Goal: Task Accomplishment & Management: Use online tool/utility

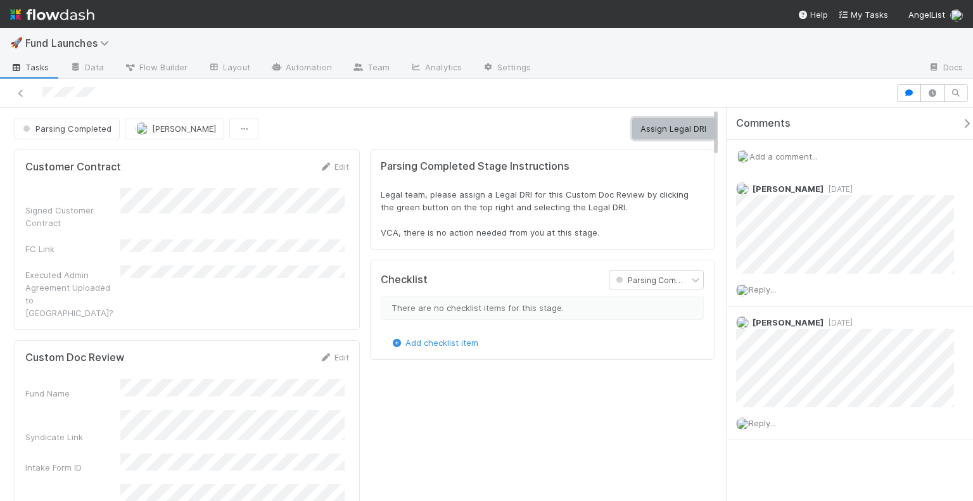
click at [653, 132] on button "Assign Legal DRI" at bounding box center [673, 129] width 82 height 22
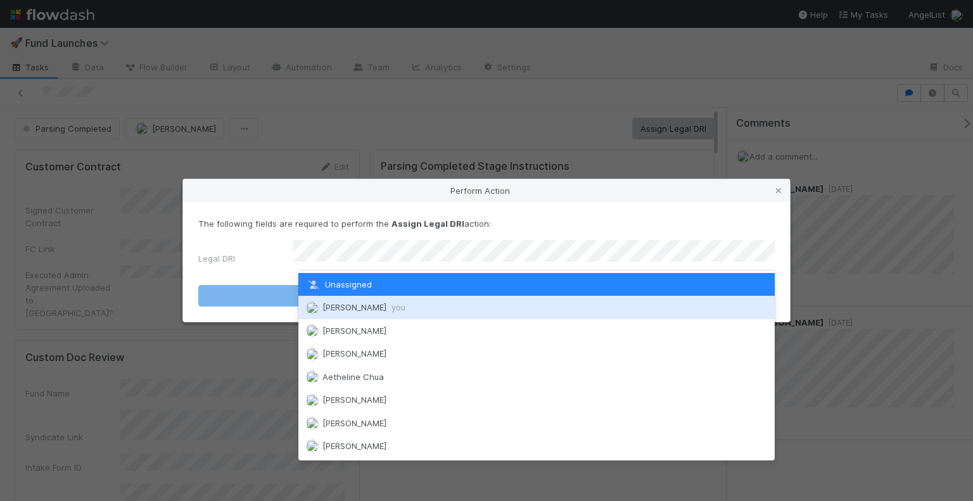
click at [426, 302] on div "[PERSON_NAME] you" at bounding box center [536, 307] width 477 height 23
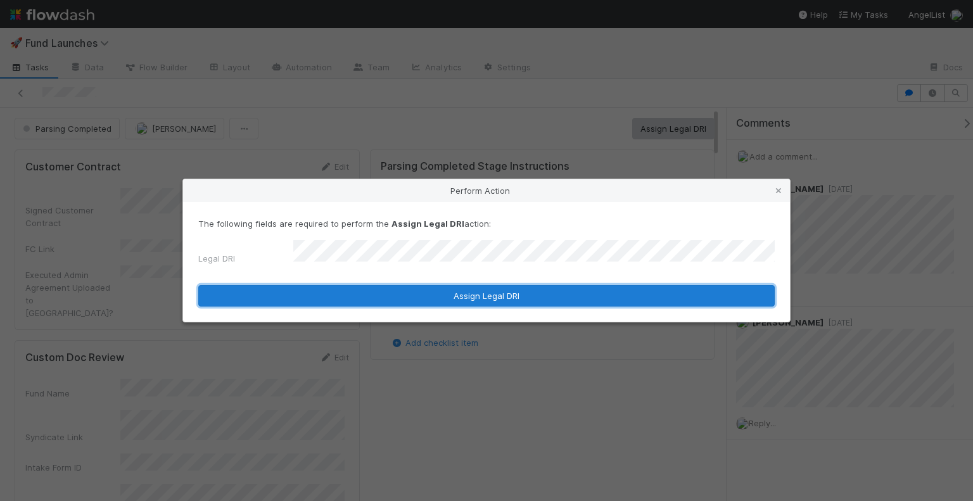
click at [451, 297] on button "Assign Legal DRI" at bounding box center [486, 296] width 577 height 22
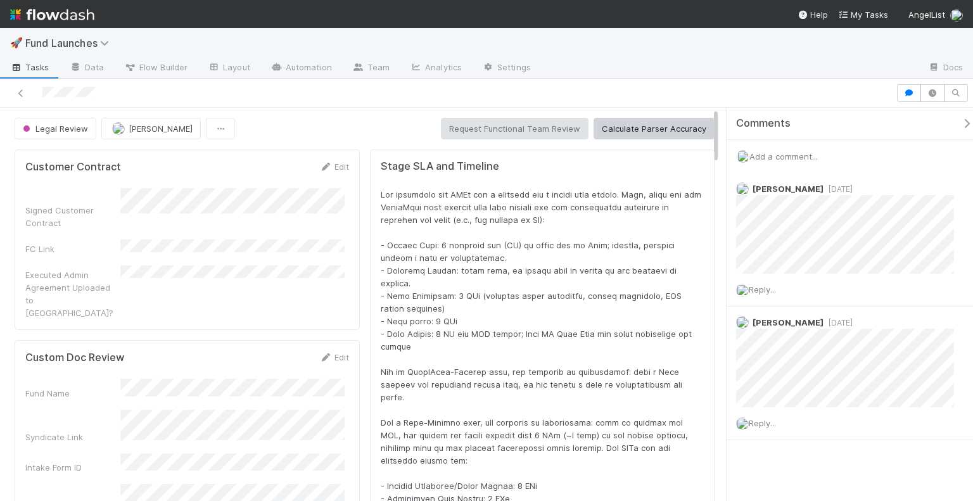
click at [400, 96] on div at bounding box center [448, 93] width 886 height 18
click at [104, 41] on icon at bounding box center [106, 43] width 13 height 10
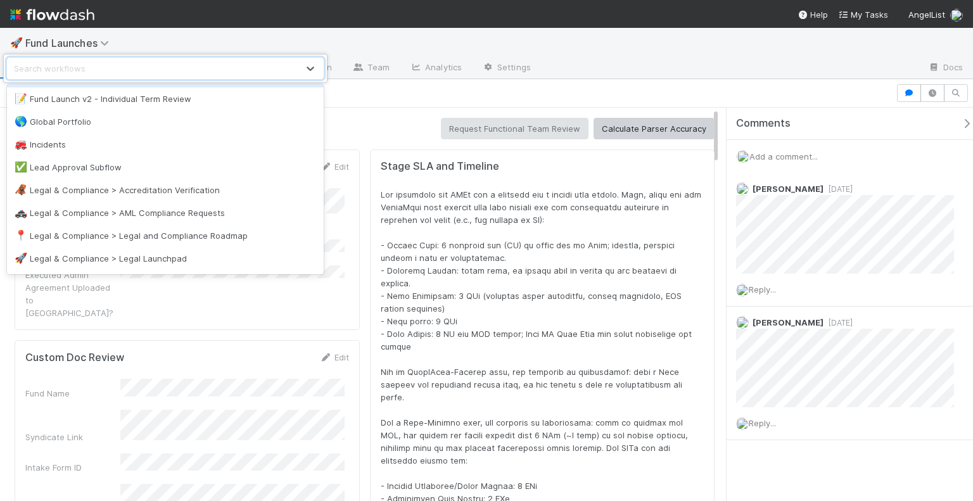
scroll to position [617, 0]
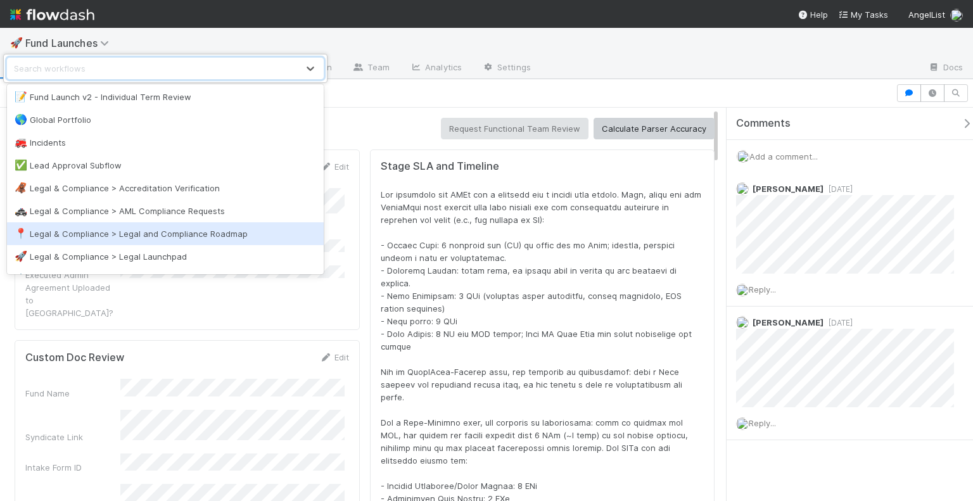
click at [146, 231] on div "📍 Legal & Compliance > Legal and Compliance Roadmap" at bounding box center [166, 233] width 302 height 13
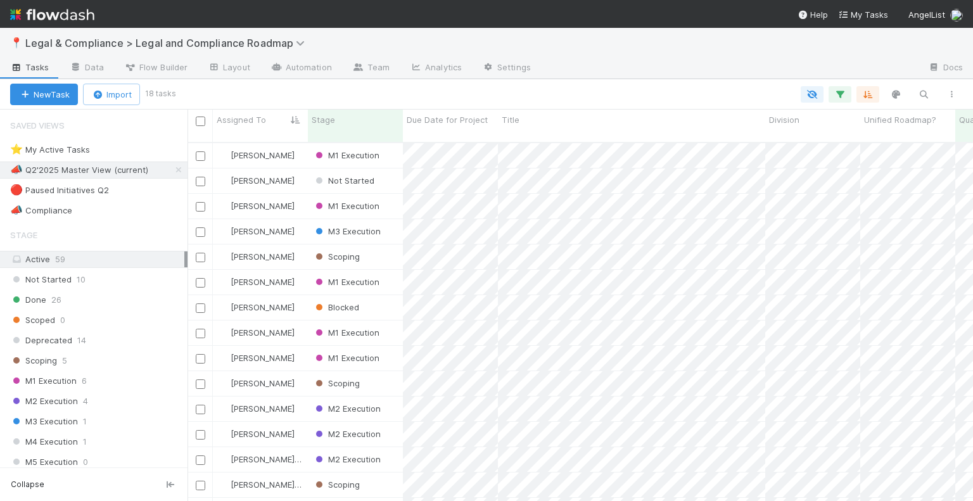
scroll to position [360, 776]
click at [210, 48] on span "Legal & Compliance > Legal and Compliance Roadmap" at bounding box center [168, 43] width 286 height 13
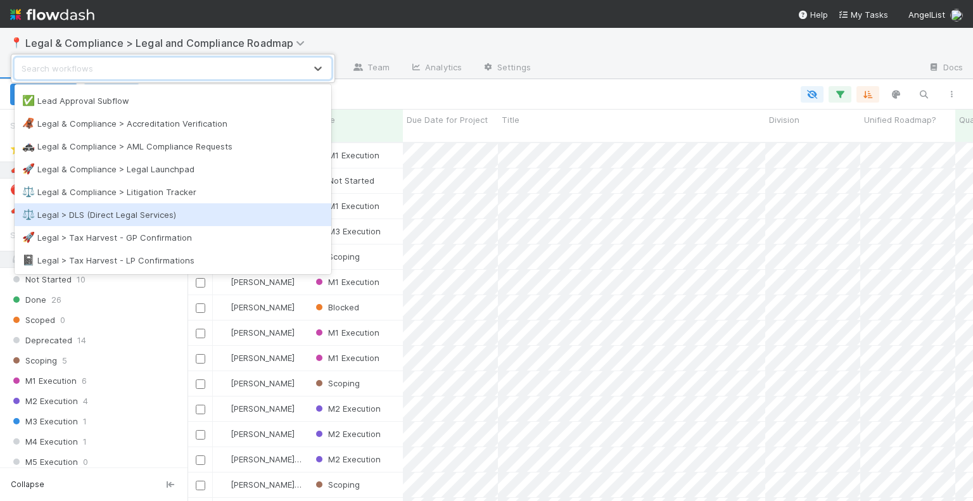
scroll to position [704, 0]
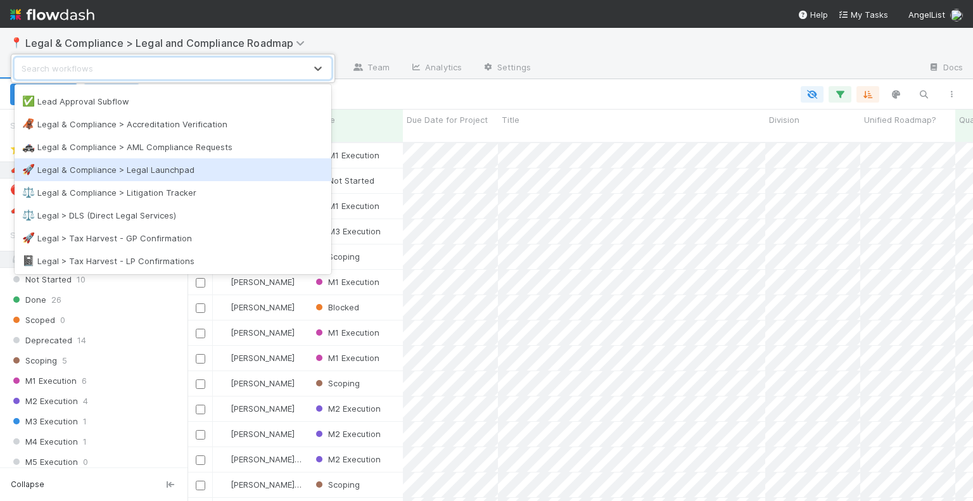
click at [160, 167] on div "🚀 Legal & Compliance > Legal Launchpad" at bounding box center [173, 169] width 302 height 13
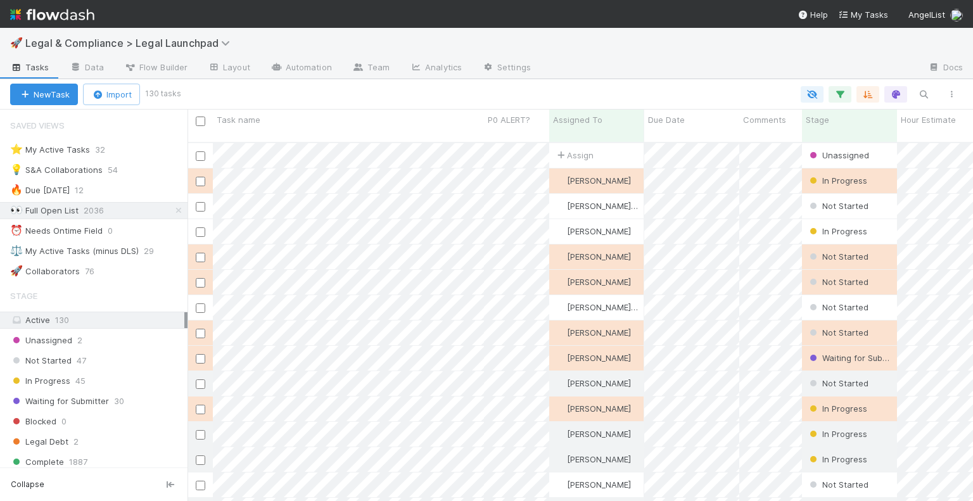
scroll to position [360, 776]
click at [59, 103] on button "New Task" at bounding box center [44, 95] width 68 height 22
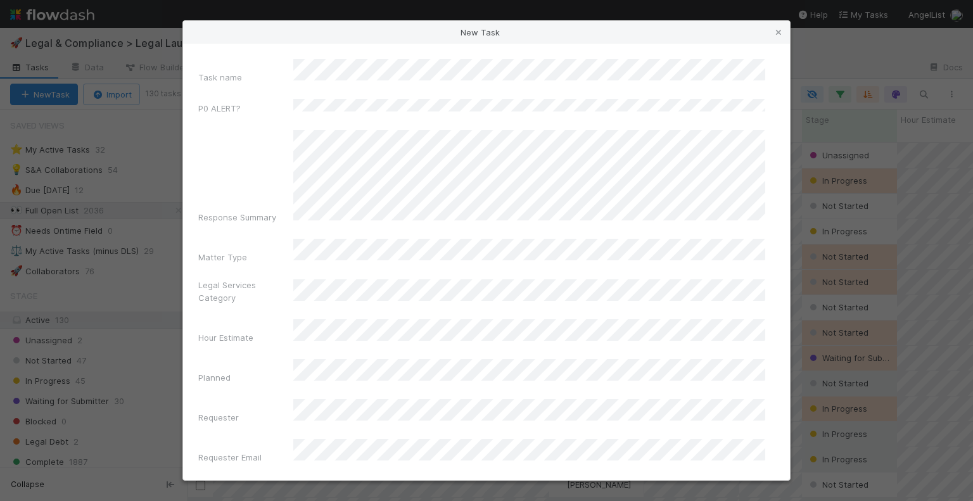
click at [139, 18] on div "New Task Task name P0 ALERT? Response Summary Matter Type Legal Services Catego…" at bounding box center [486, 250] width 973 height 501
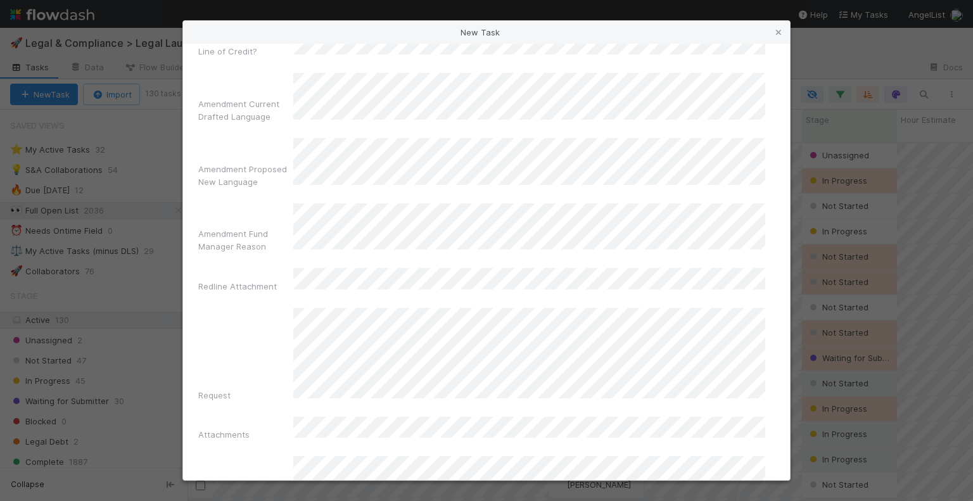
scroll to position [1531, 0]
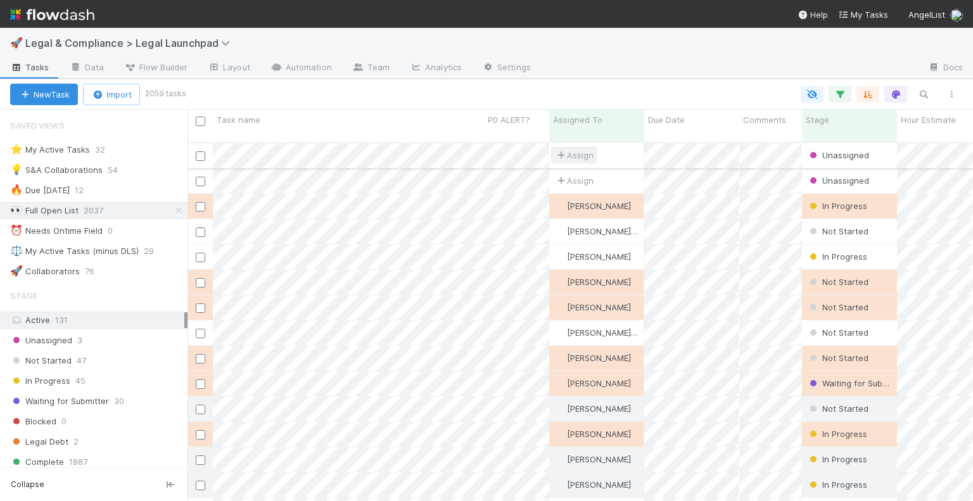
click at [567, 151] on icon at bounding box center [560, 155] width 13 height 8
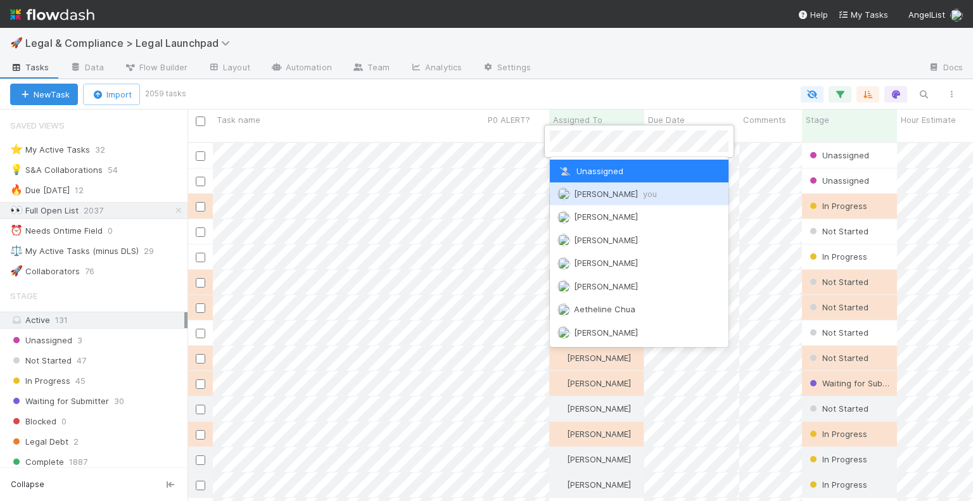
click at [596, 189] on span "[PERSON_NAME] you" at bounding box center [615, 194] width 83 height 10
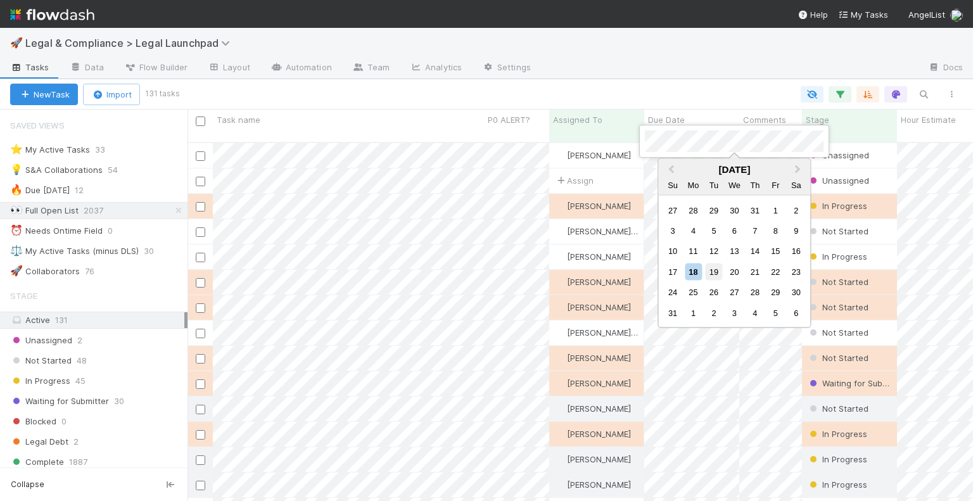
click at [710, 268] on div "19" at bounding box center [713, 272] width 17 height 17
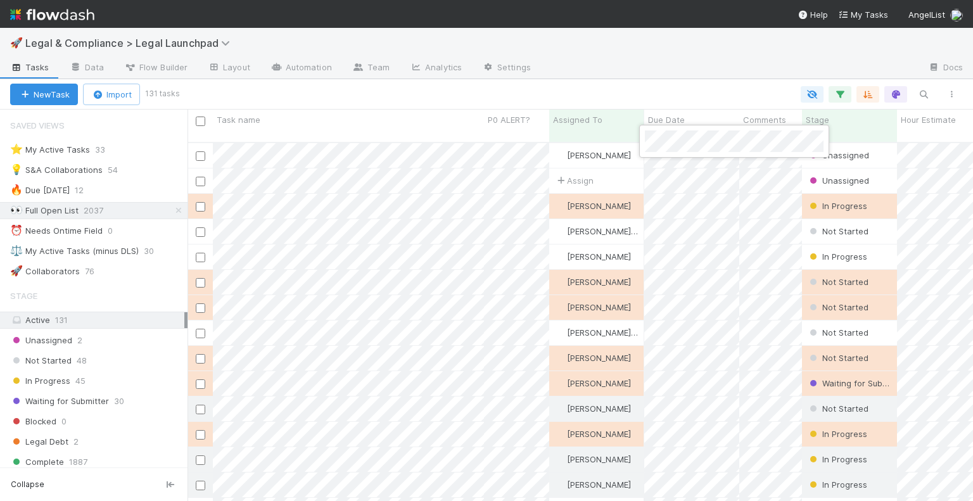
click at [674, 73] on div at bounding box center [486, 250] width 973 height 501
